Goal: Information Seeking & Learning: Learn about a topic

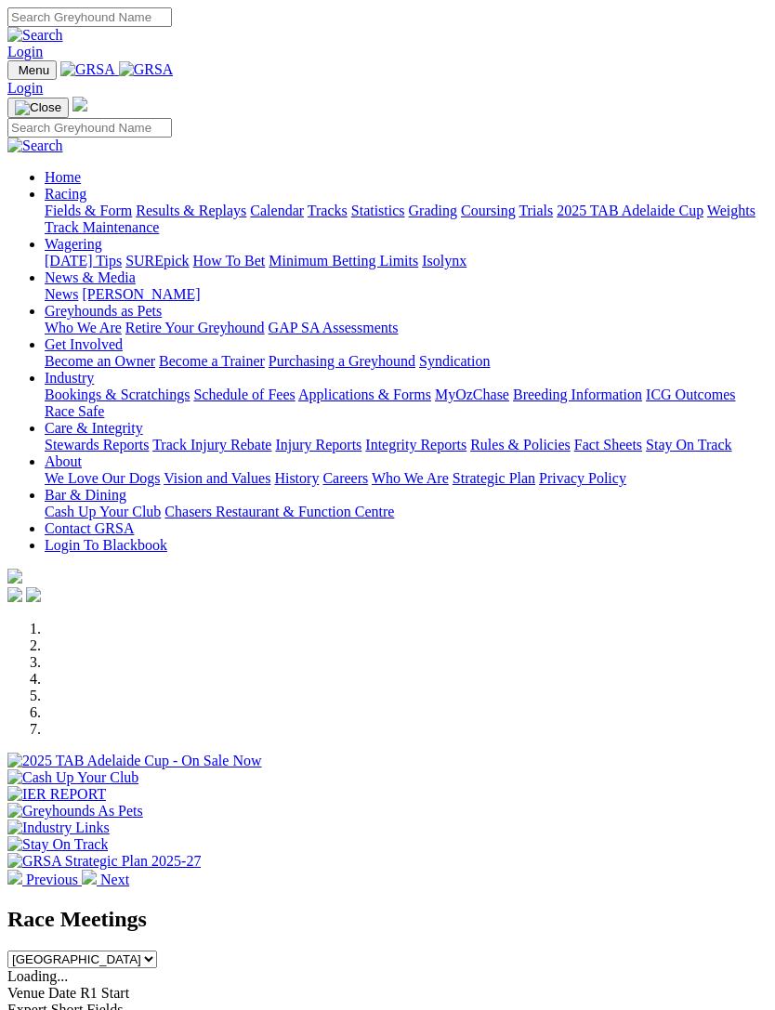
click at [86, 198] on link "Racing" at bounding box center [66, 194] width 42 height 16
click at [136, 285] on link "News & Media" at bounding box center [90, 278] width 91 height 16
click at [196, 302] on link "[PERSON_NAME]" at bounding box center [141, 294] width 118 height 16
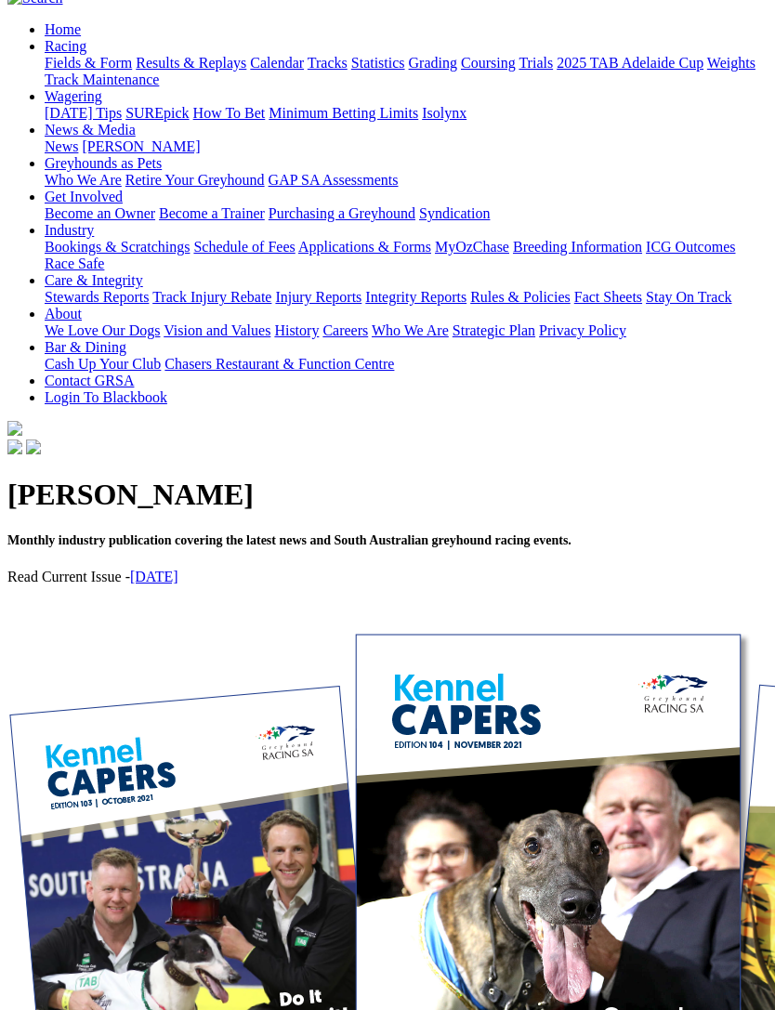
scroll to position [178, 0]
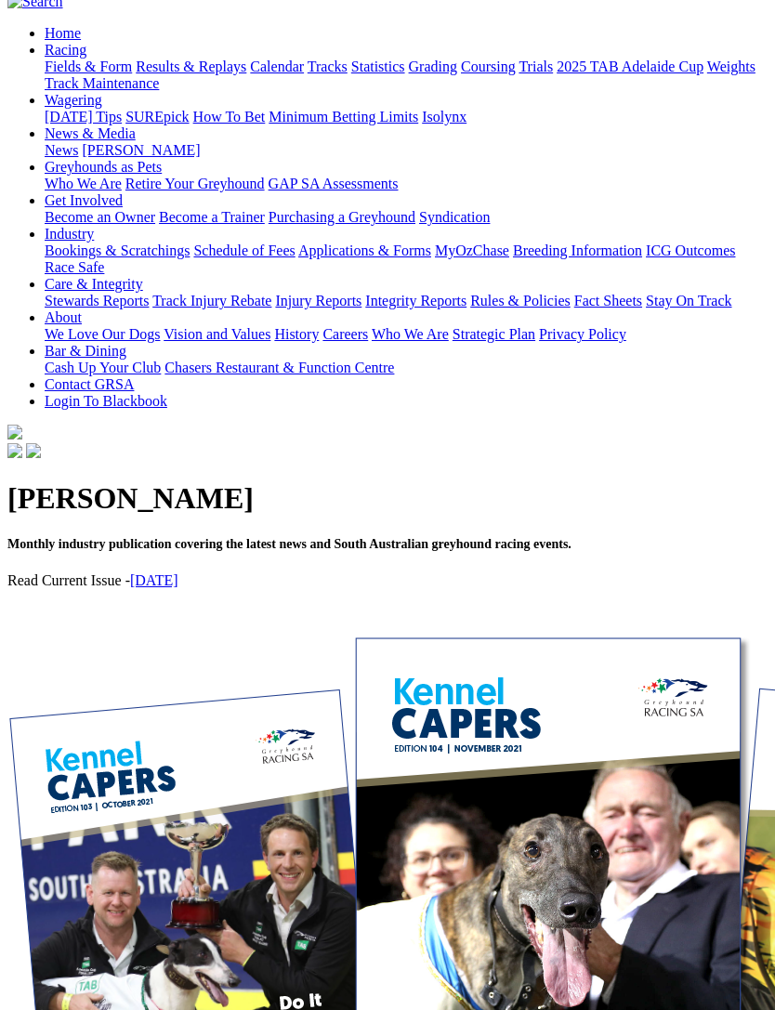
click at [178, 573] on link "August 2025" at bounding box center [154, 581] width 48 height 16
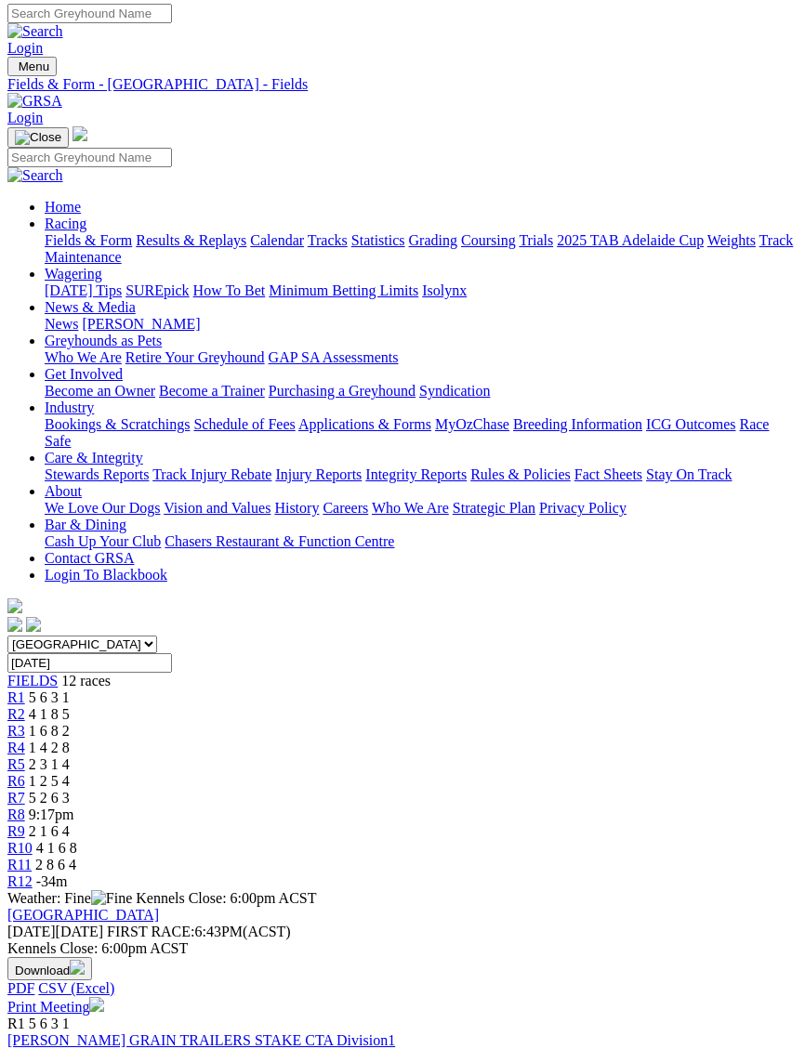
scroll to position [0, 51]
click at [33, 874] on span "R12" at bounding box center [19, 882] width 25 height 16
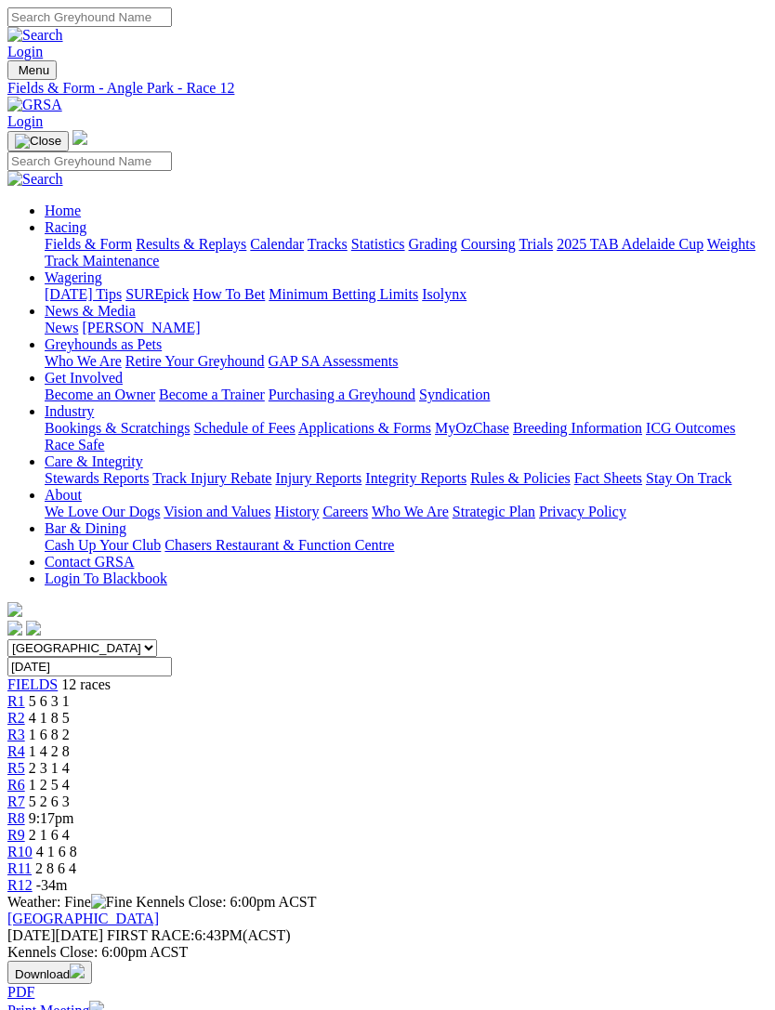
scroll to position [0, 81]
click at [32, 861] on span "R11" at bounding box center [19, 869] width 24 height 16
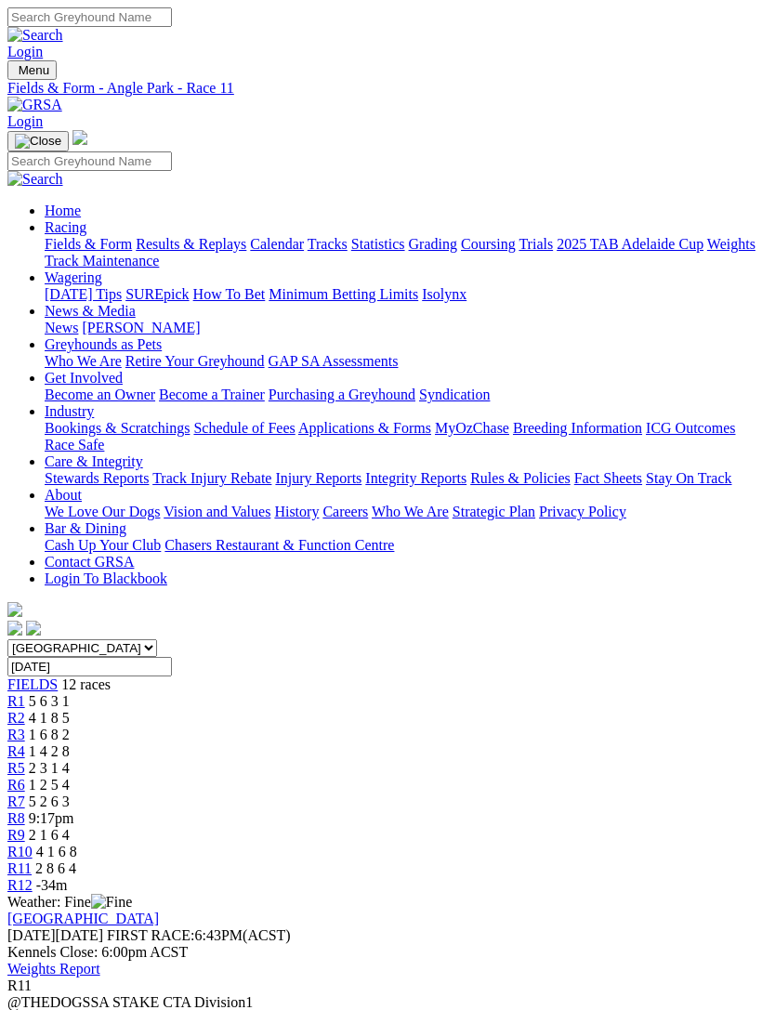
click at [77, 844] on span "4 1 6 8" at bounding box center [56, 852] width 41 height 16
click at [32, 861] on span "R11" at bounding box center [19, 869] width 24 height 16
click at [33, 844] on span "R10" at bounding box center [19, 852] width 25 height 16
click at [25, 827] on span "R9" at bounding box center [16, 835] width 18 height 16
click at [25, 777] on link "R6" at bounding box center [16, 785] width 18 height 16
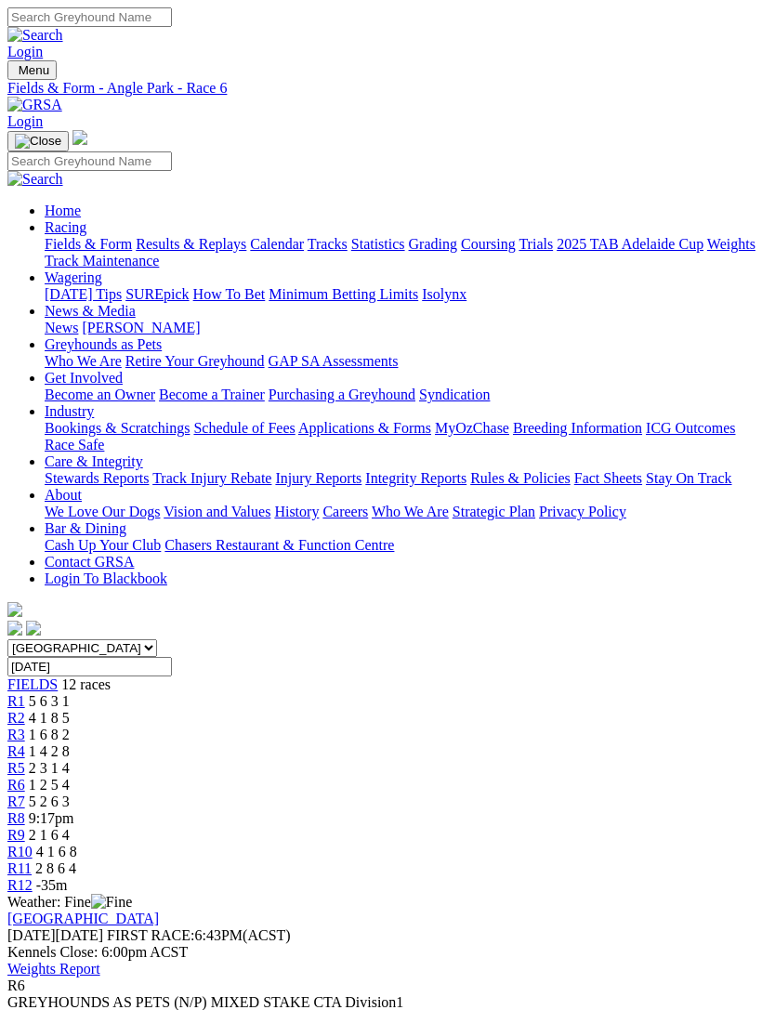
click at [504, 794] on div "R7 5 2 6 3" at bounding box center [387, 802] width 760 height 17
click at [74, 811] on span "9:17pm" at bounding box center [52, 819] width 46 height 16
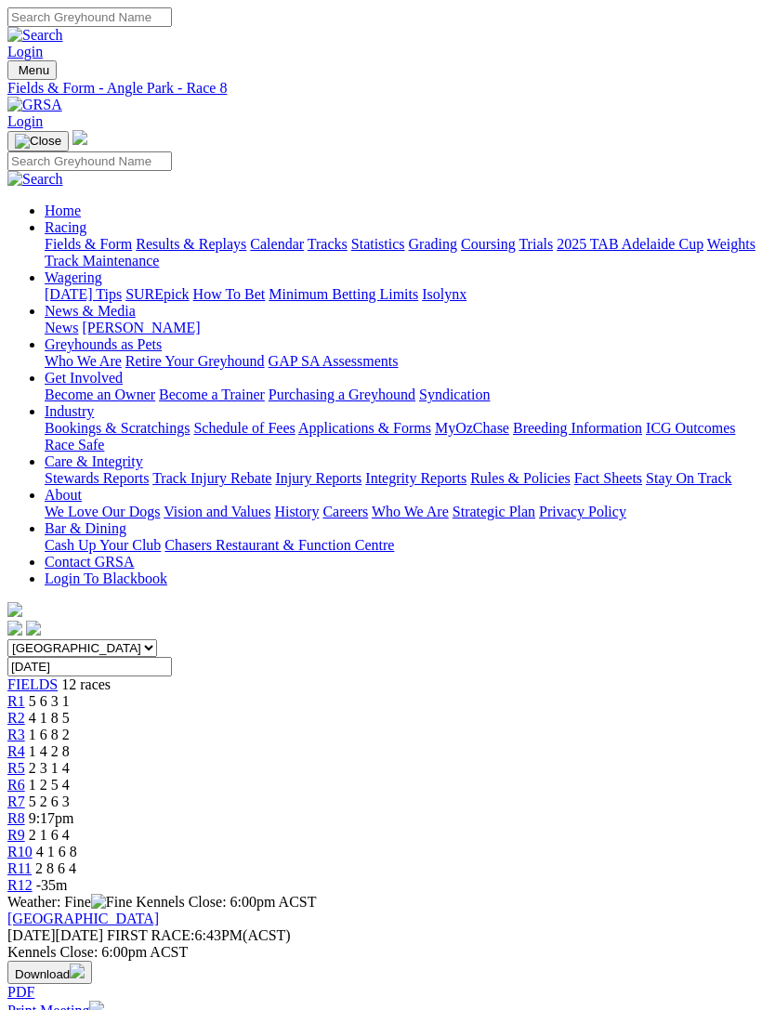
click at [25, 777] on span "R6" at bounding box center [16, 785] width 18 height 16
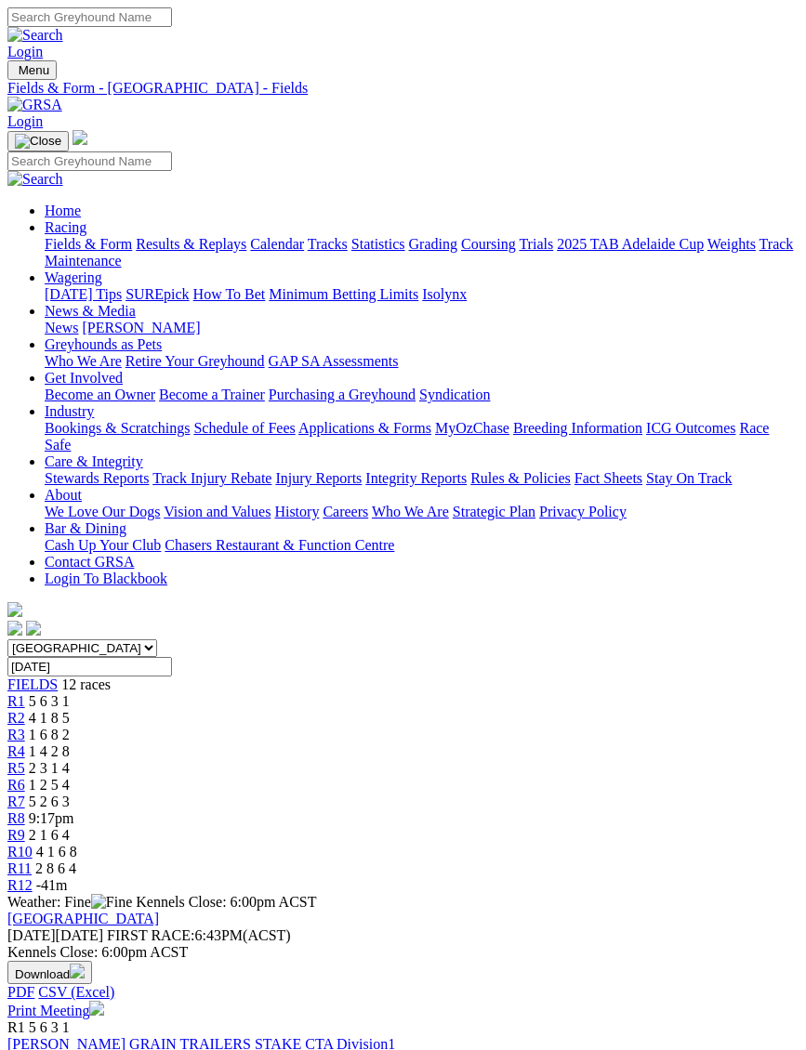
scroll to position [4, 0]
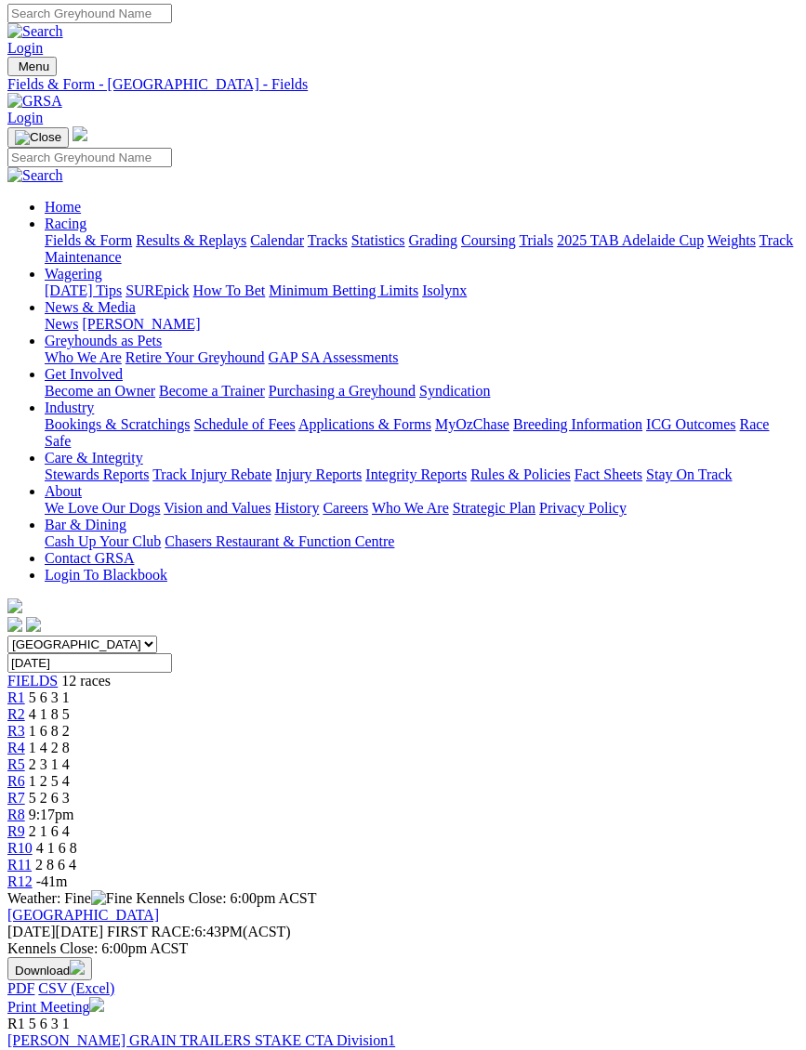
click at [25, 807] on span "R8" at bounding box center [16, 815] width 18 height 16
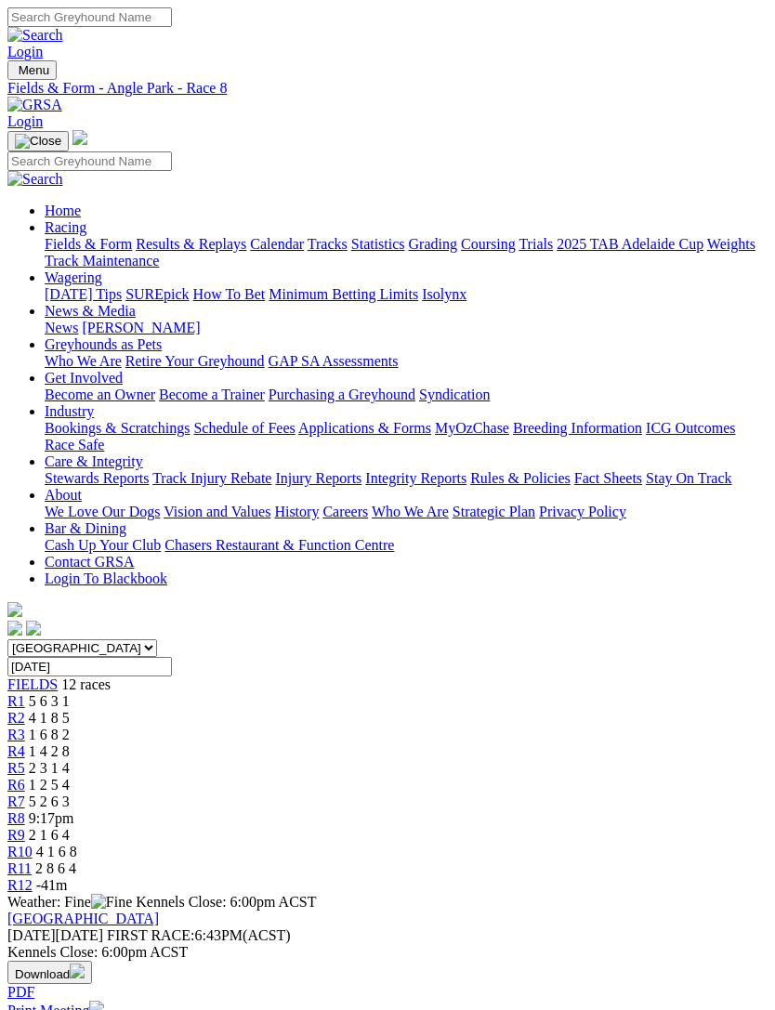
click at [15, 74] on img "Toggle navigation" at bounding box center [15, 74] width 0 height 0
click at [172, 152] on input "Search" at bounding box center [89, 162] width 165 height 20
type input "Aston capone"
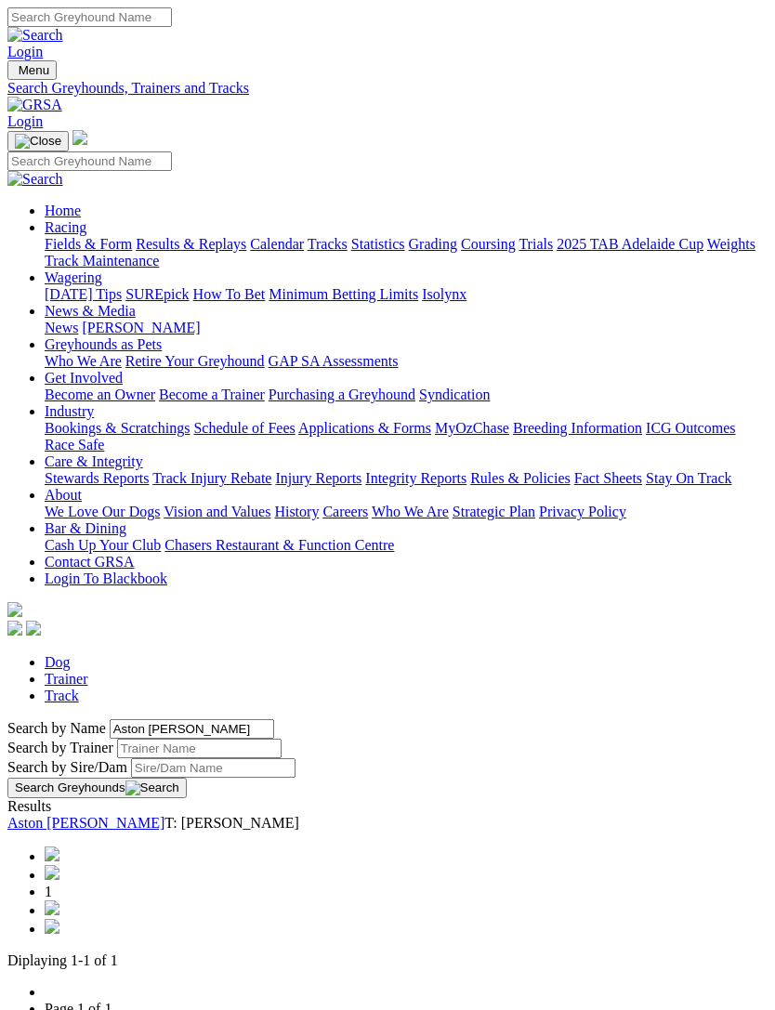
click at [165, 815] on link "Aston [PERSON_NAME]" at bounding box center [85, 823] width 157 height 16
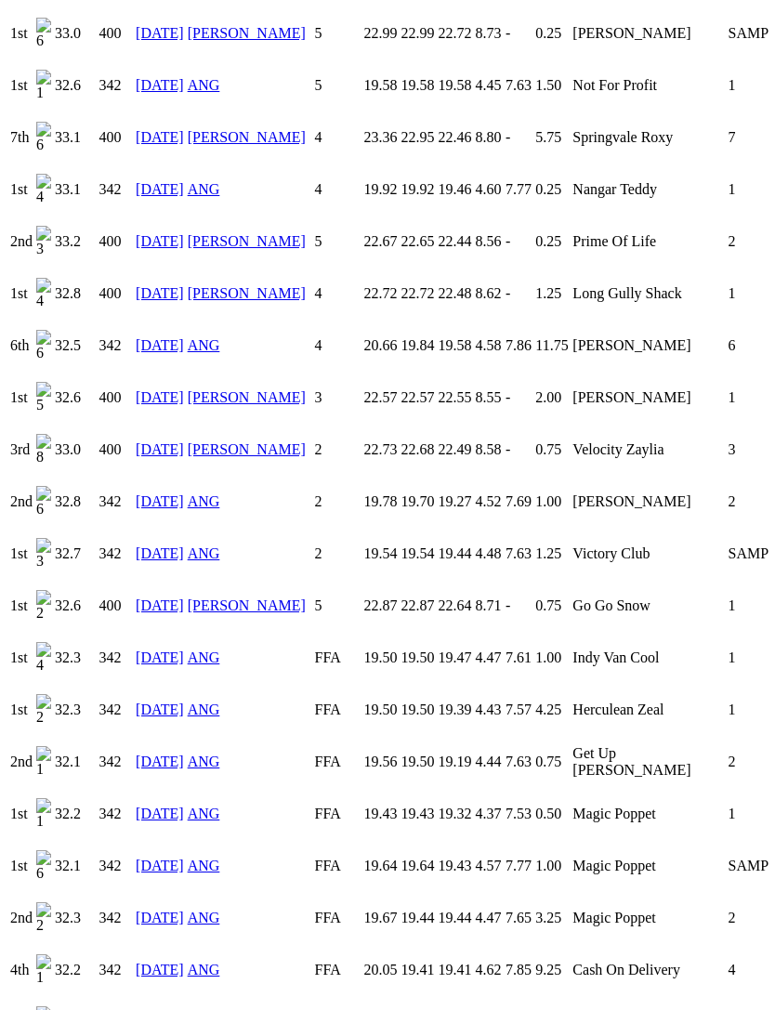
scroll to position [3616, 0]
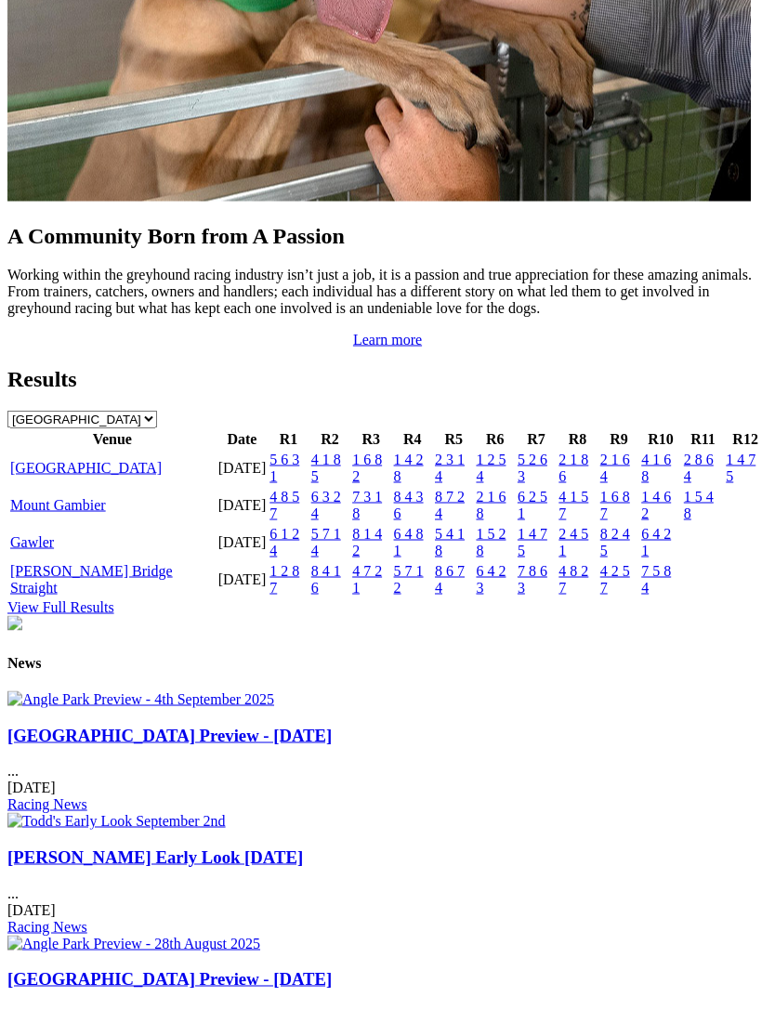
scroll to position [1886, 0]
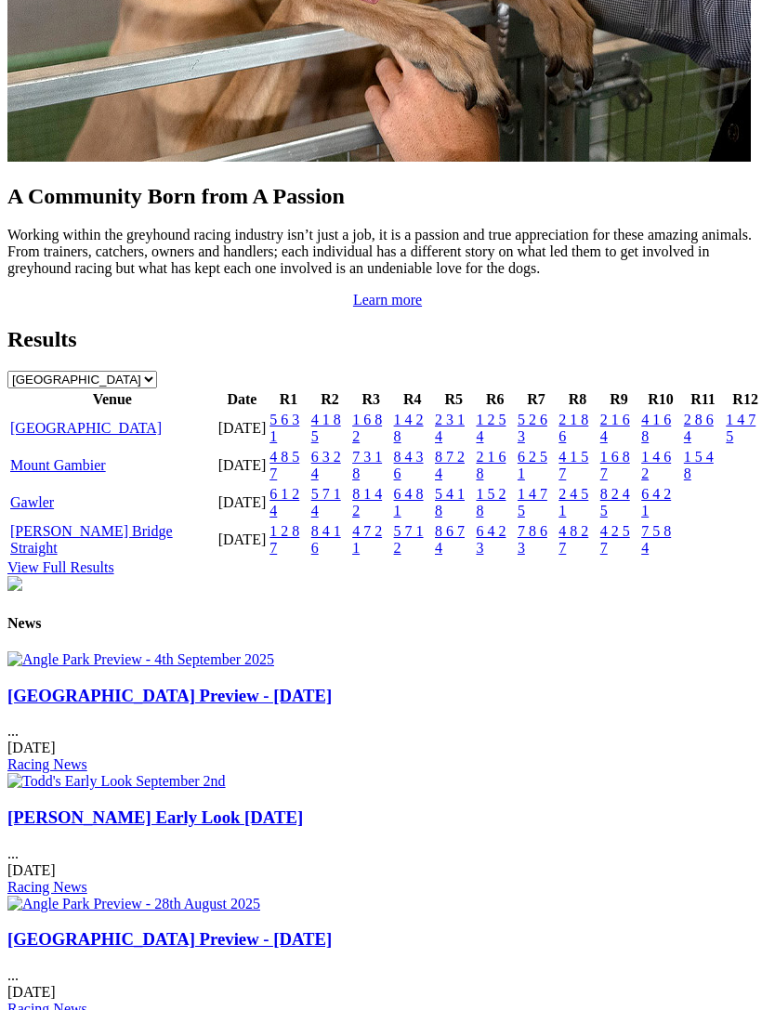
click at [48, 436] on link "[GEOGRAPHIC_DATA]" at bounding box center [86, 428] width 152 height 16
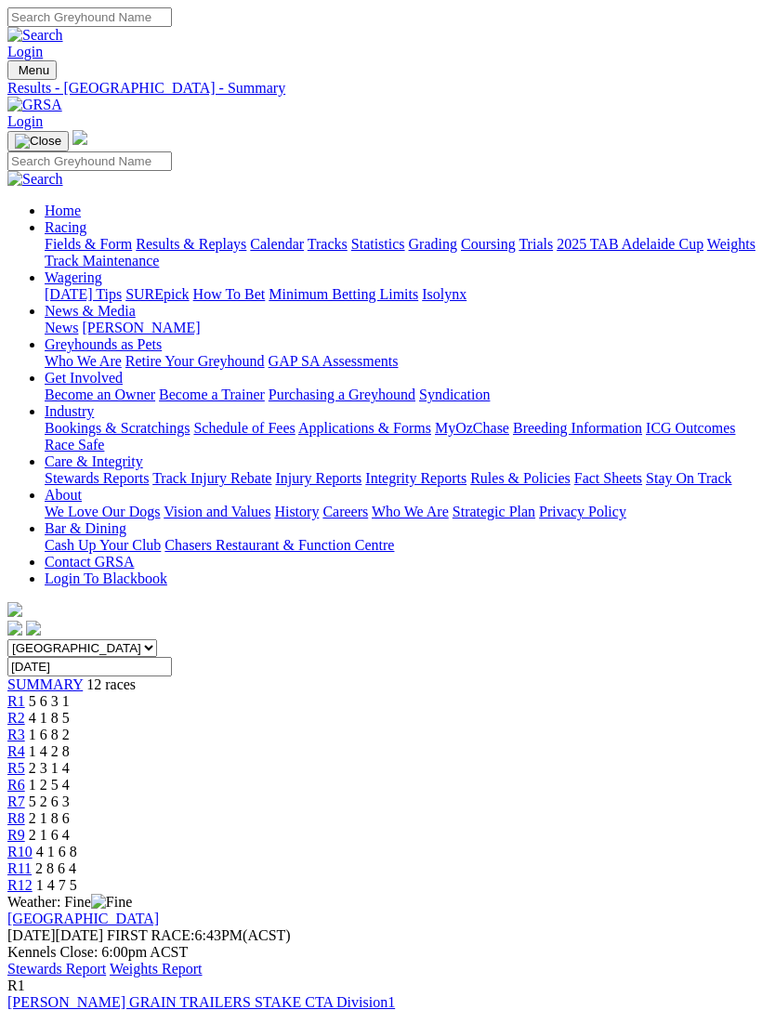
click at [106, 961] on link "Stewards Report" at bounding box center [56, 969] width 99 height 16
click at [25, 811] on link "R8" at bounding box center [16, 819] width 18 height 16
